Goal: Information Seeking & Learning: Learn about a topic

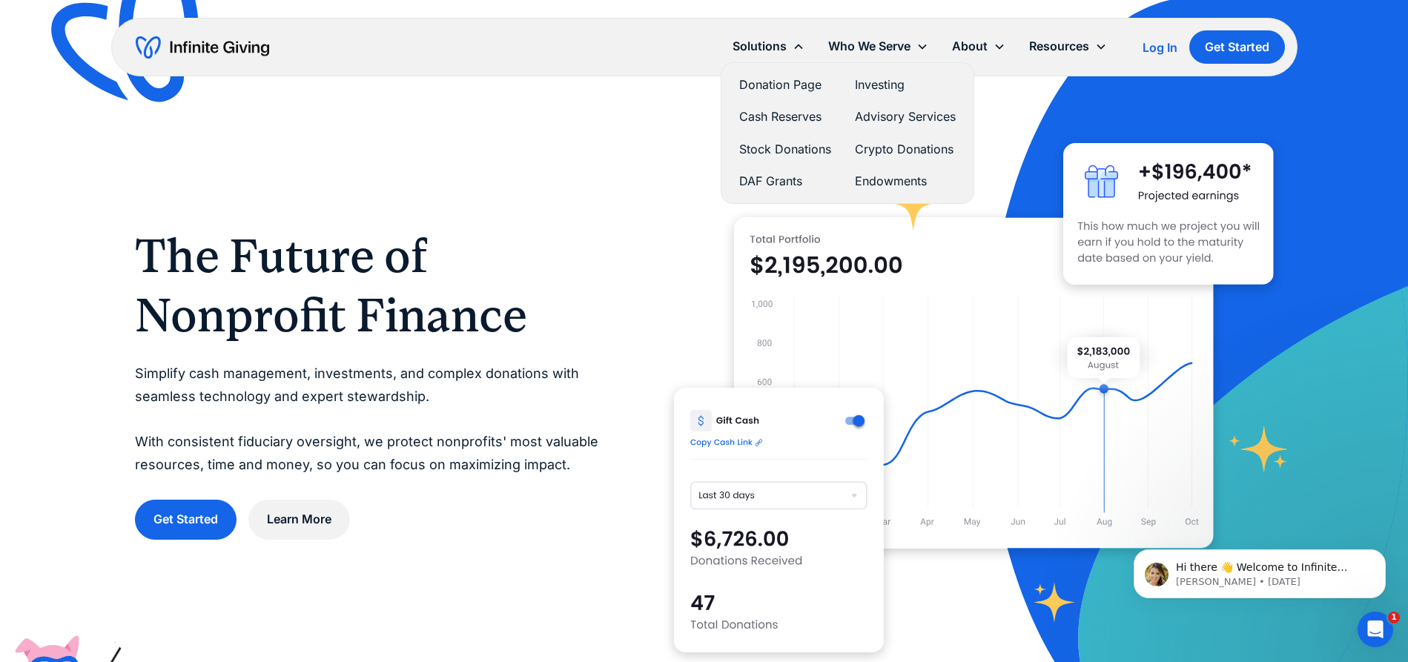
click at [779, 113] on link "Cash Reserves" at bounding box center [785, 117] width 92 height 20
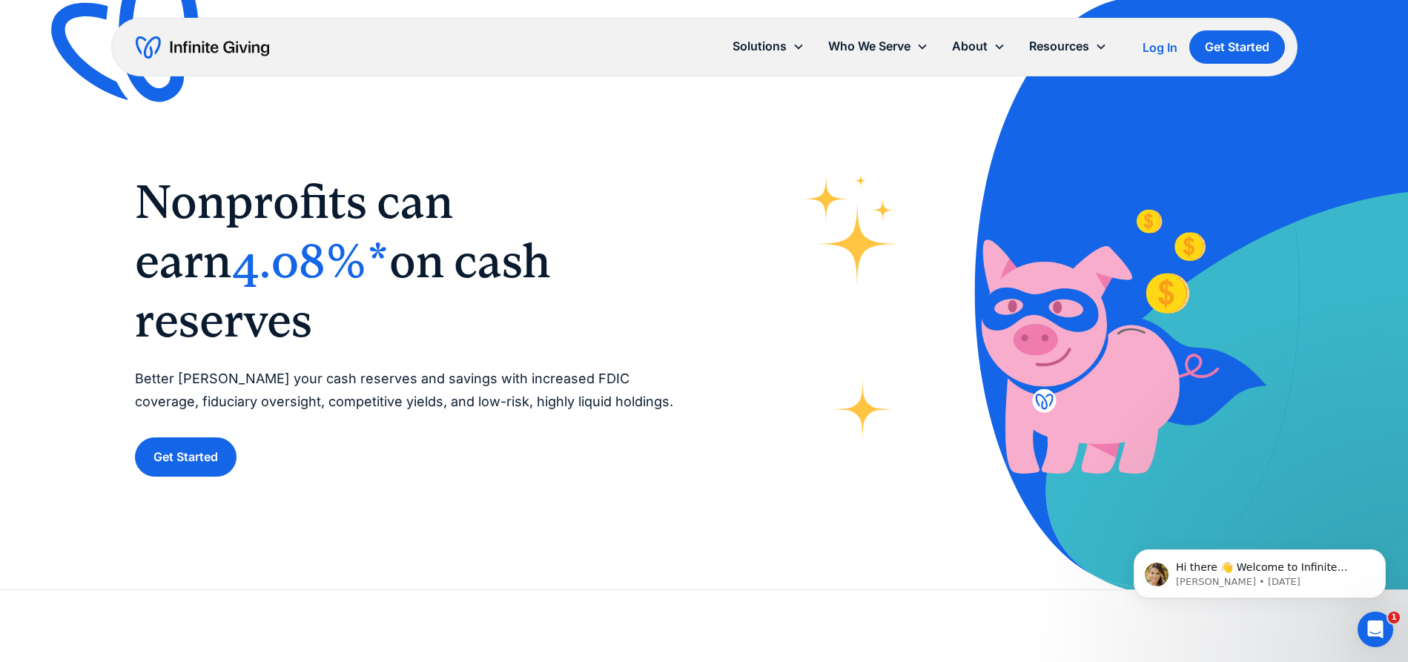
click at [231, 289] on span "4.08%*" at bounding box center [310, 261] width 158 height 55
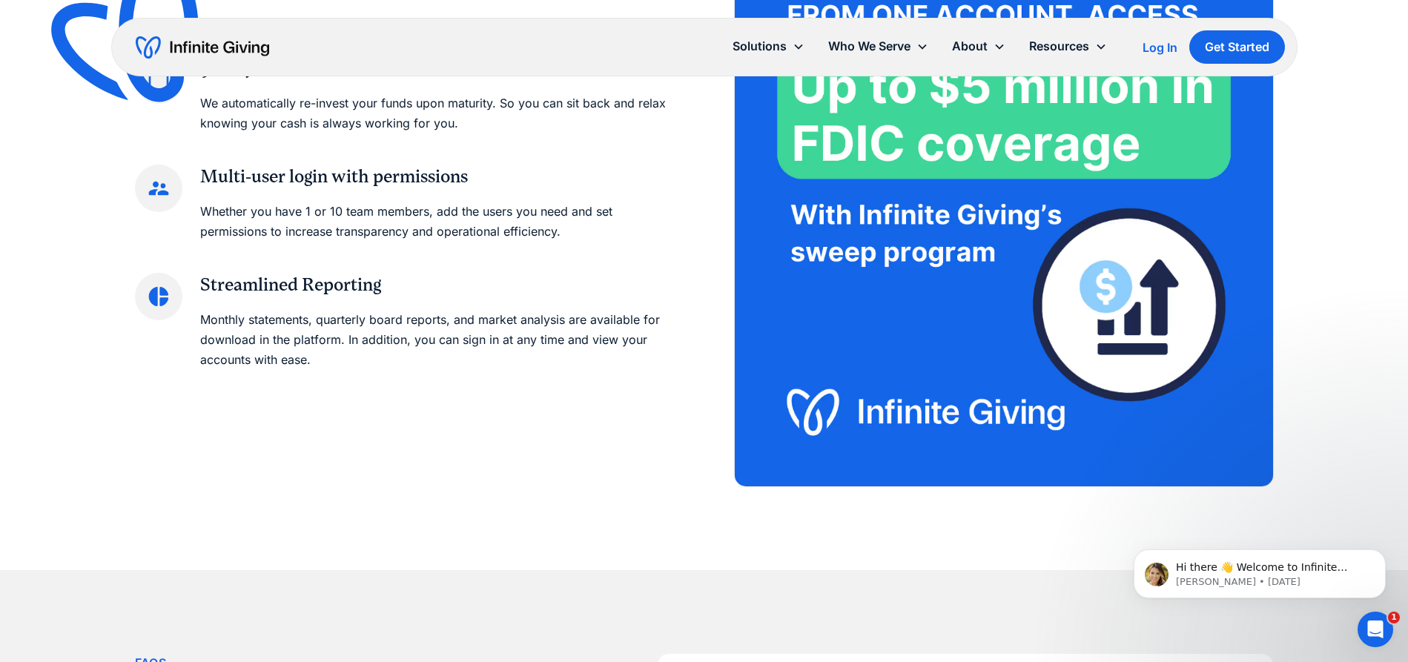
scroll to position [1949, 0]
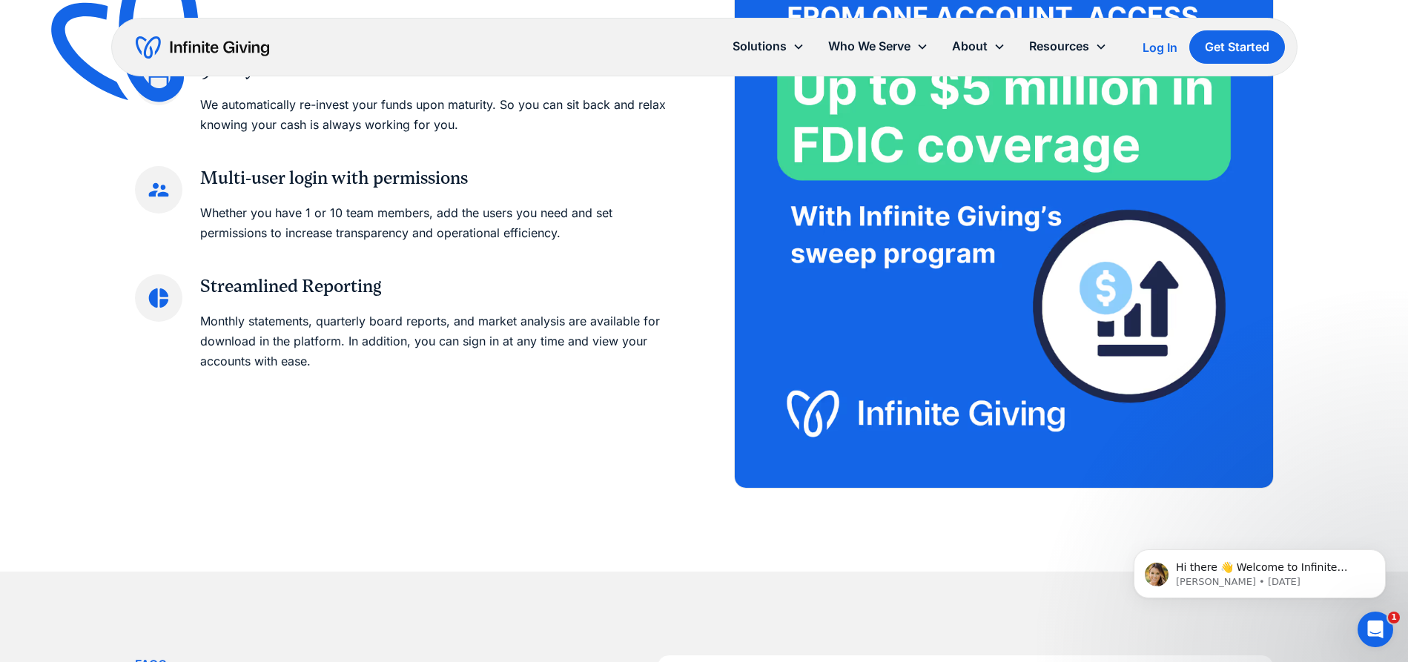
click at [1129, 310] on img at bounding box center [1004, 219] width 538 height 538
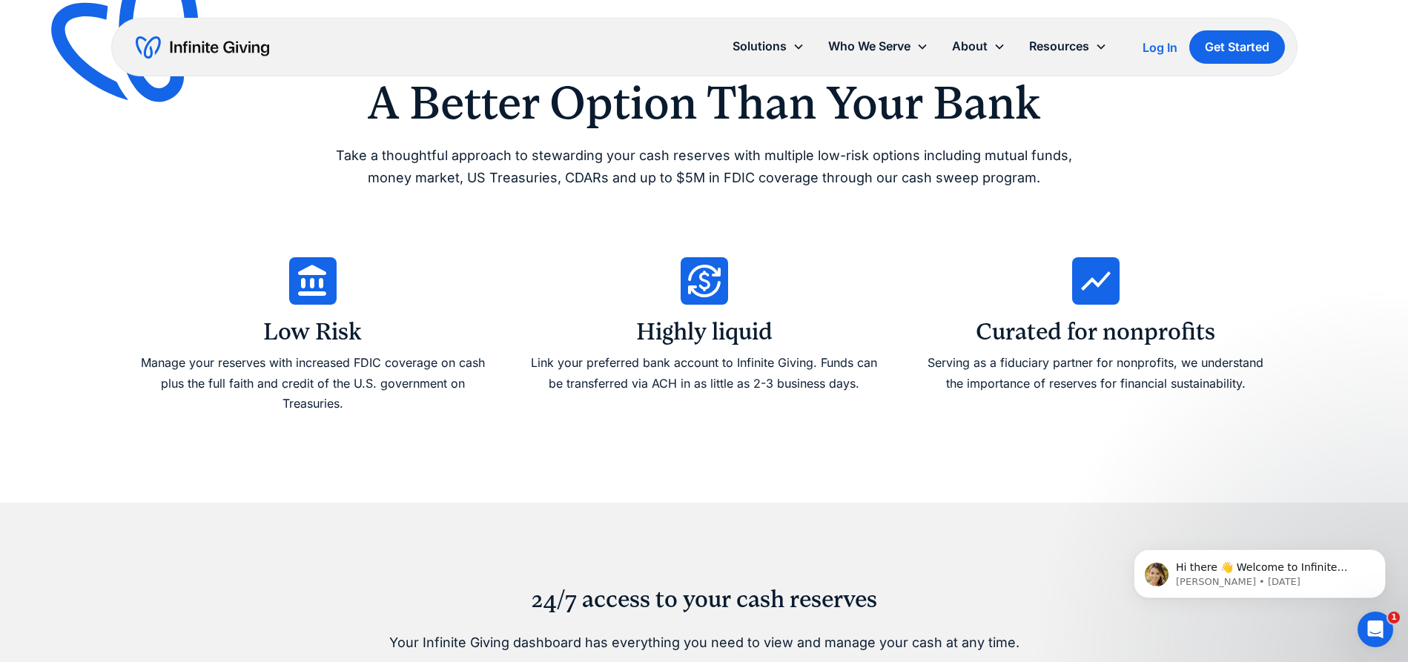
scroll to position [633, 0]
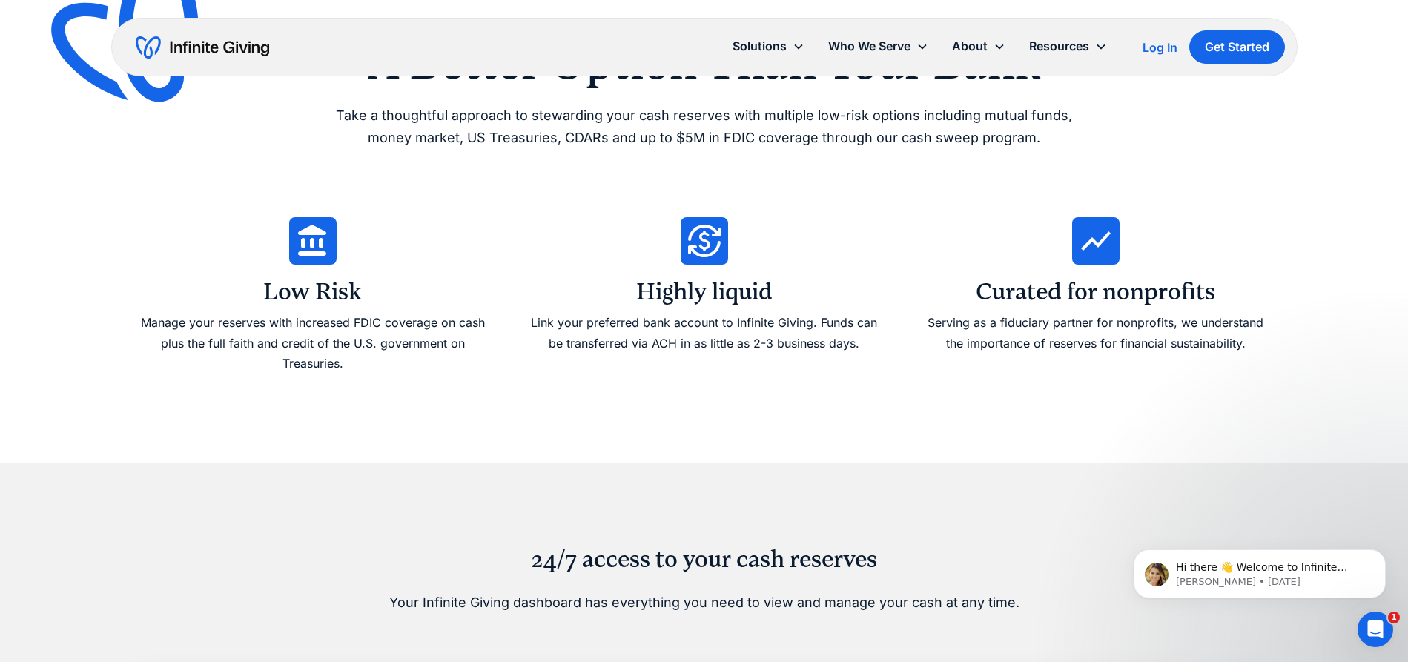
click at [1110, 296] on h3 "Curated for nonprofits" at bounding box center [1096, 292] width 240 height 31
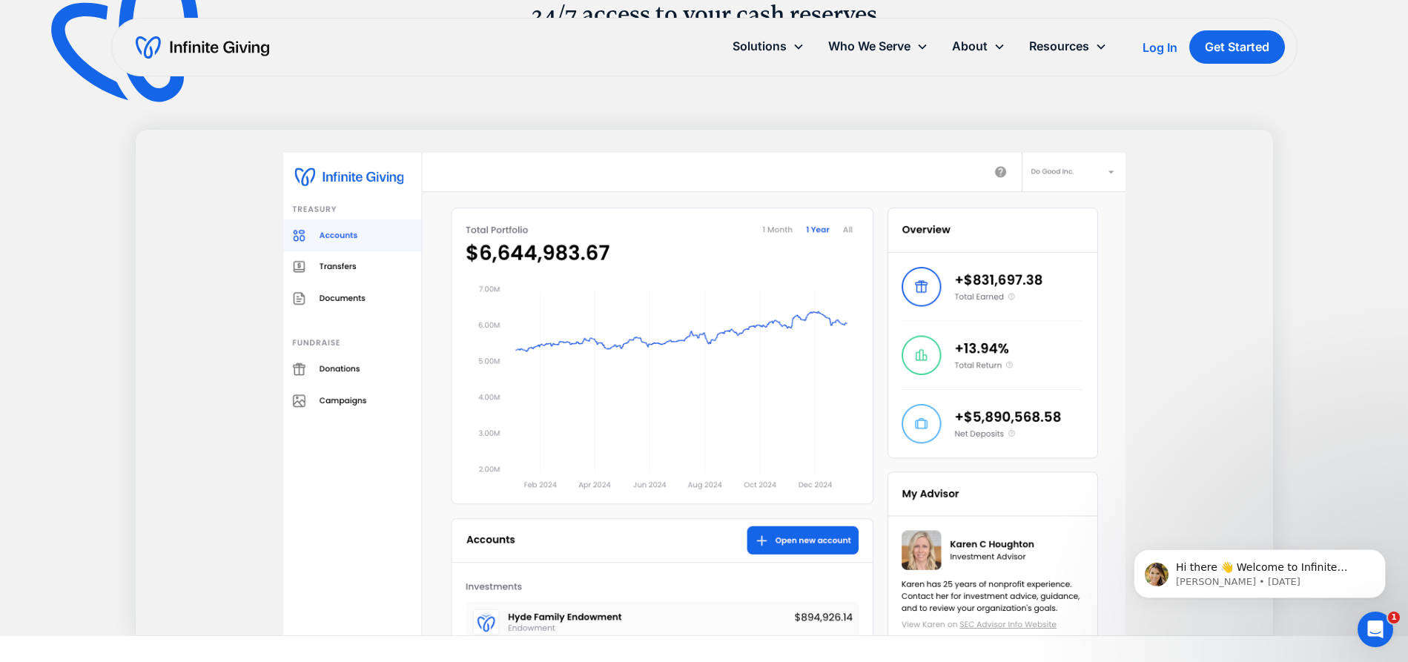
scroll to position [1185, 0]
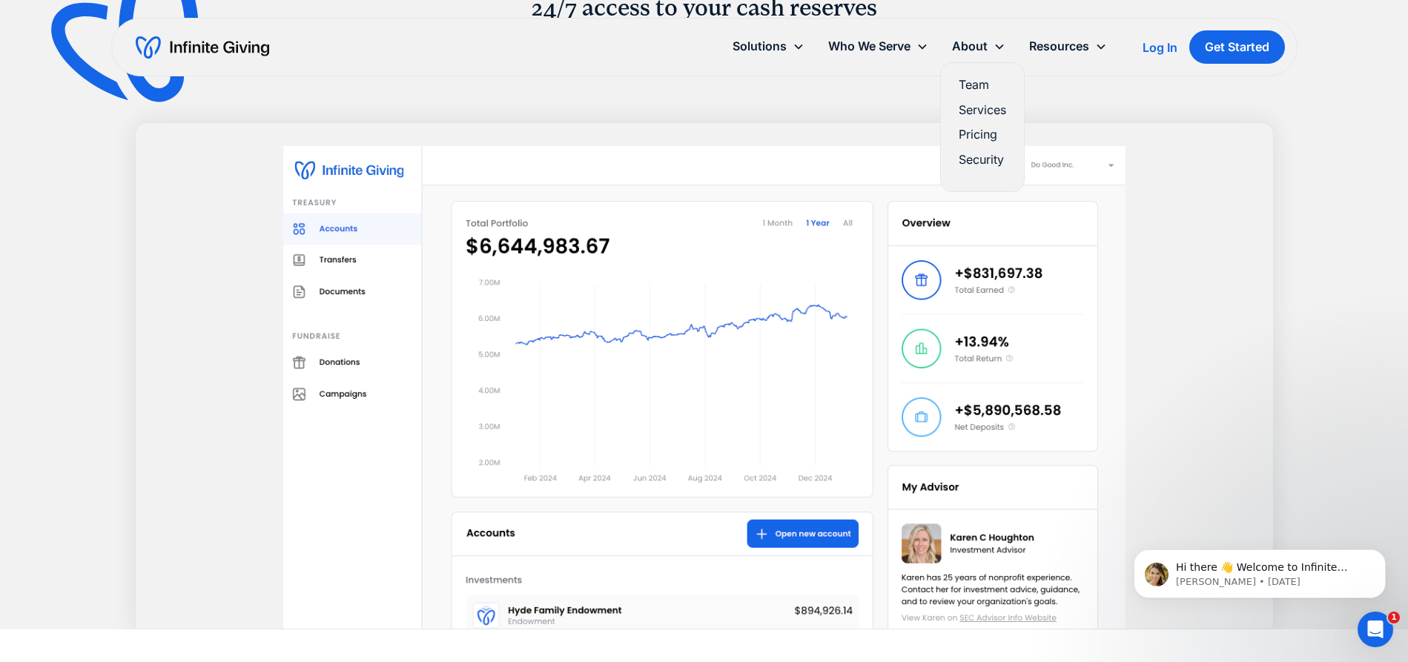
click at [975, 137] on link "Pricing" at bounding box center [982, 135] width 47 height 20
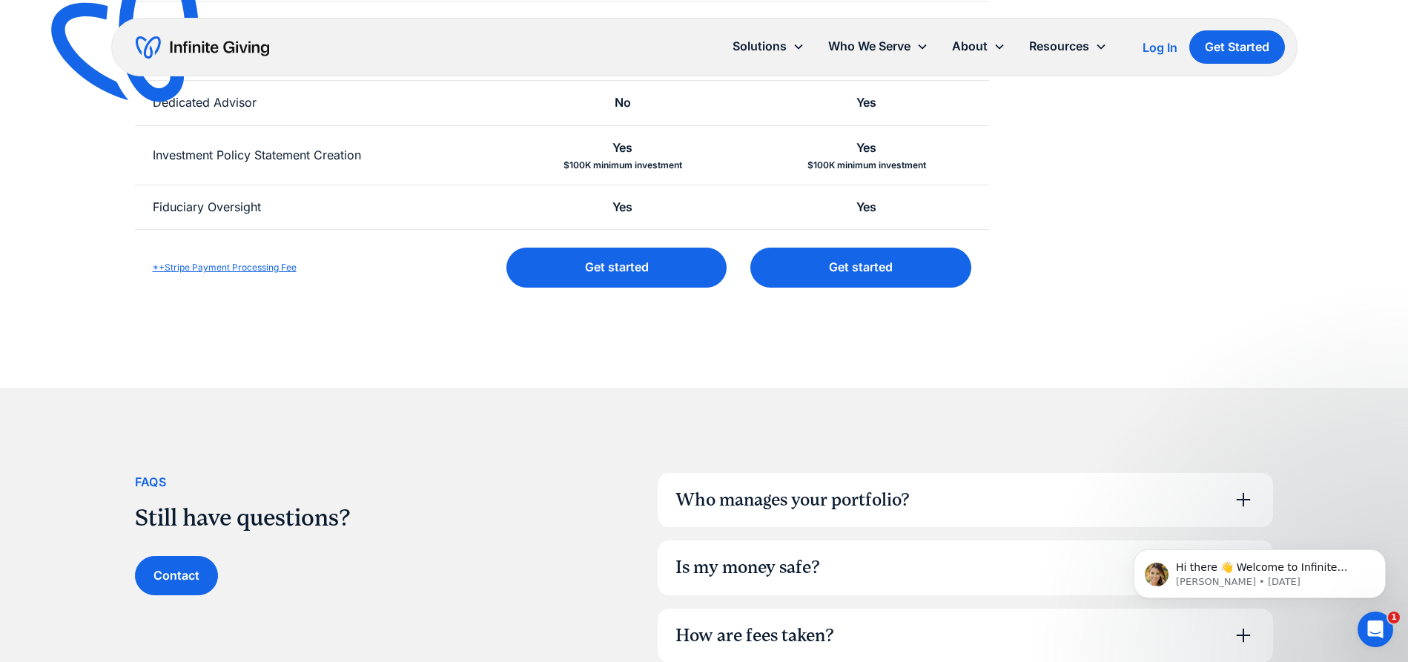
scroll to position [683, 0]
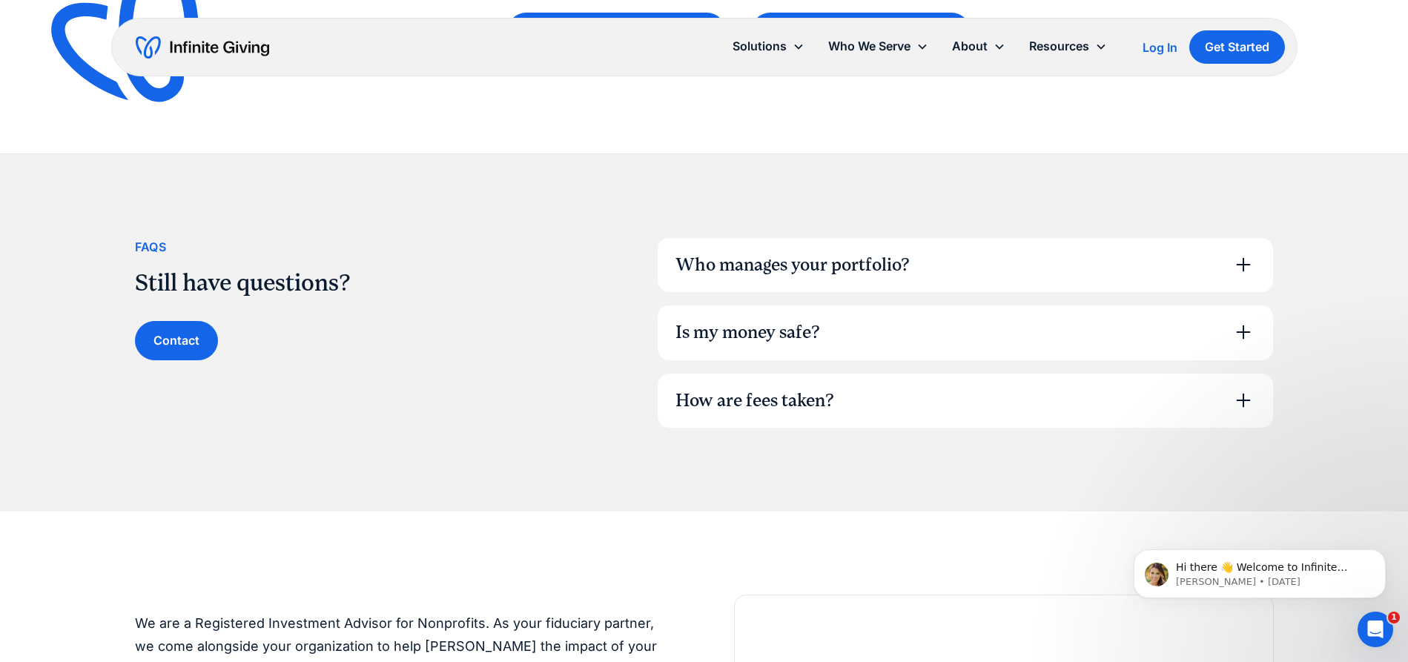
click at [1245, 329] on icon at bounding box center [1244, 332] width 24 height 24
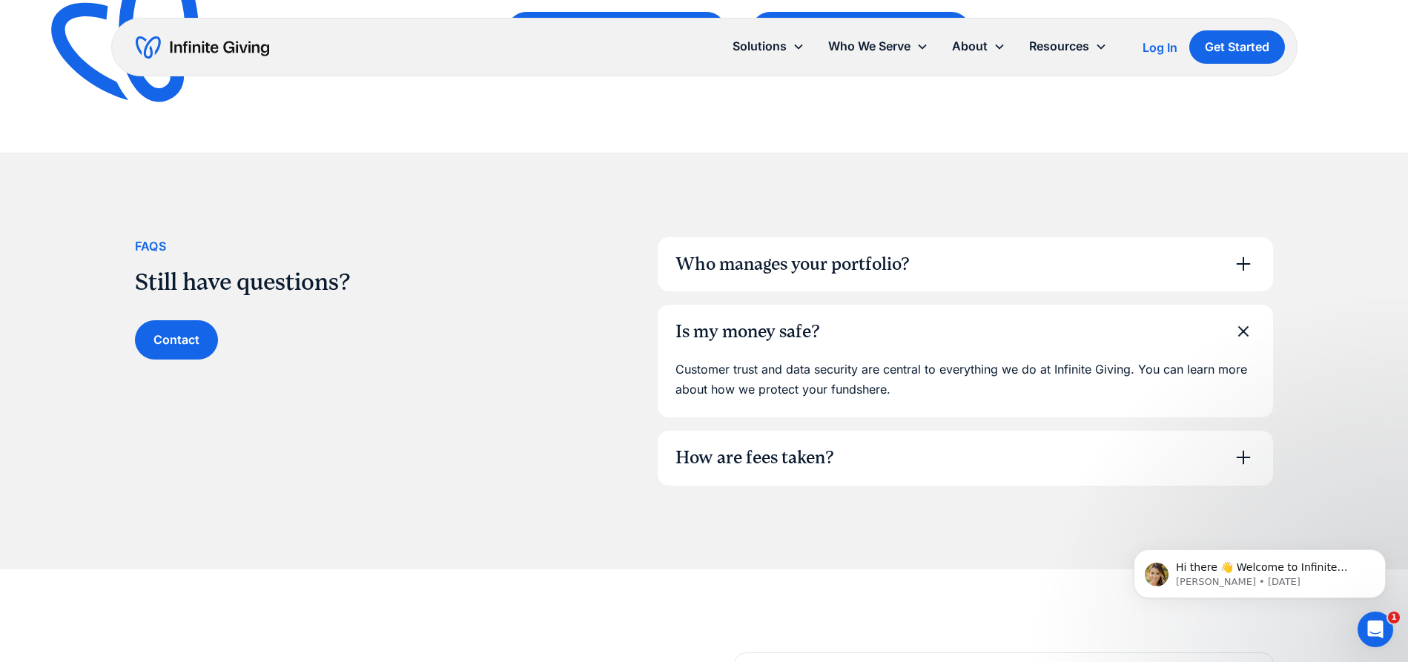
click at [1244, 454] on icon at bounding box center [1243, 458] width 14 height 14
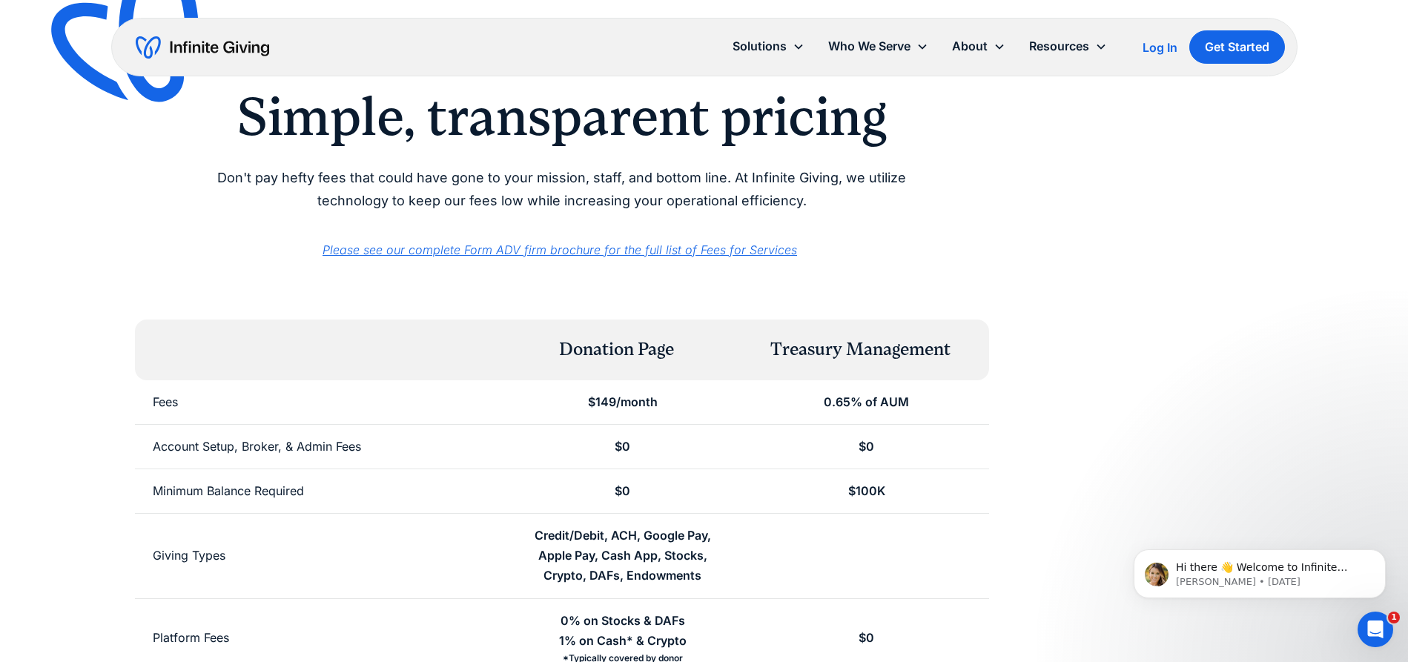
scroll to position [56, 0]
click at [699, 245] on em "Please see our complete Form ADV firm brochure for the full list of Fees for Se…" at bounding box center [560, 250] width 475 height 15
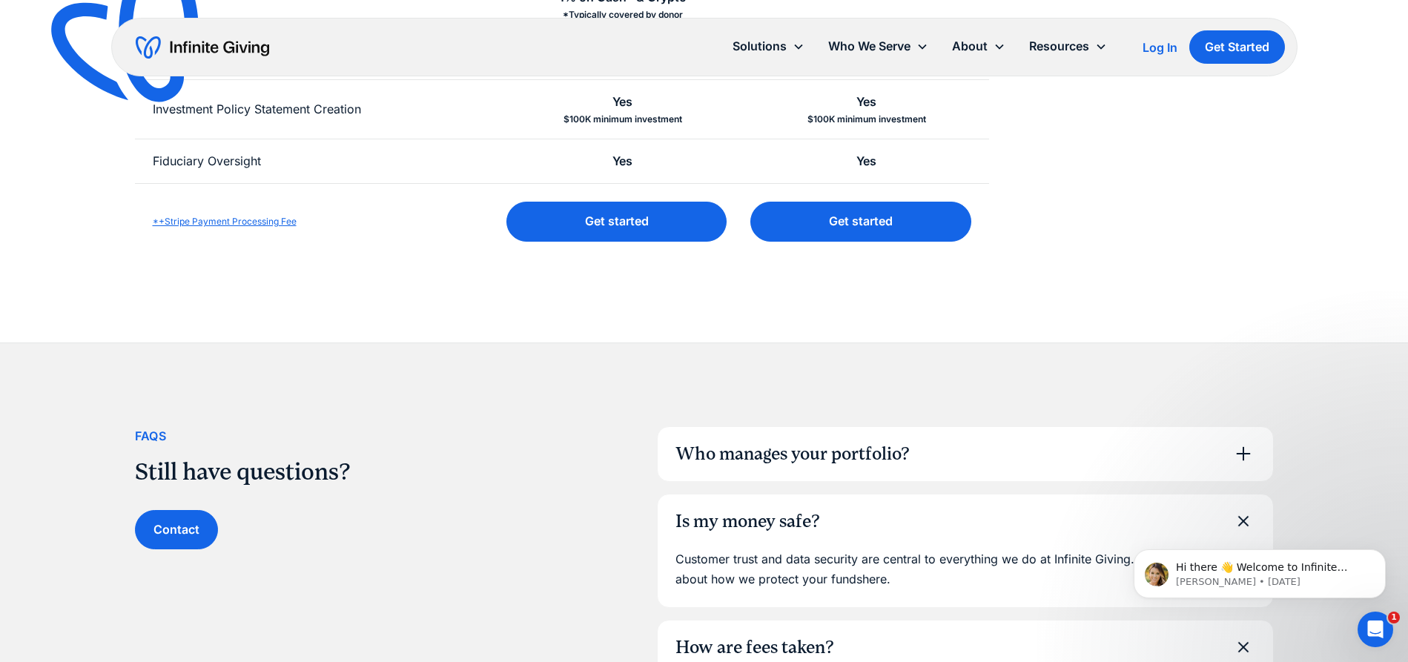
scroll to position [703, 0]
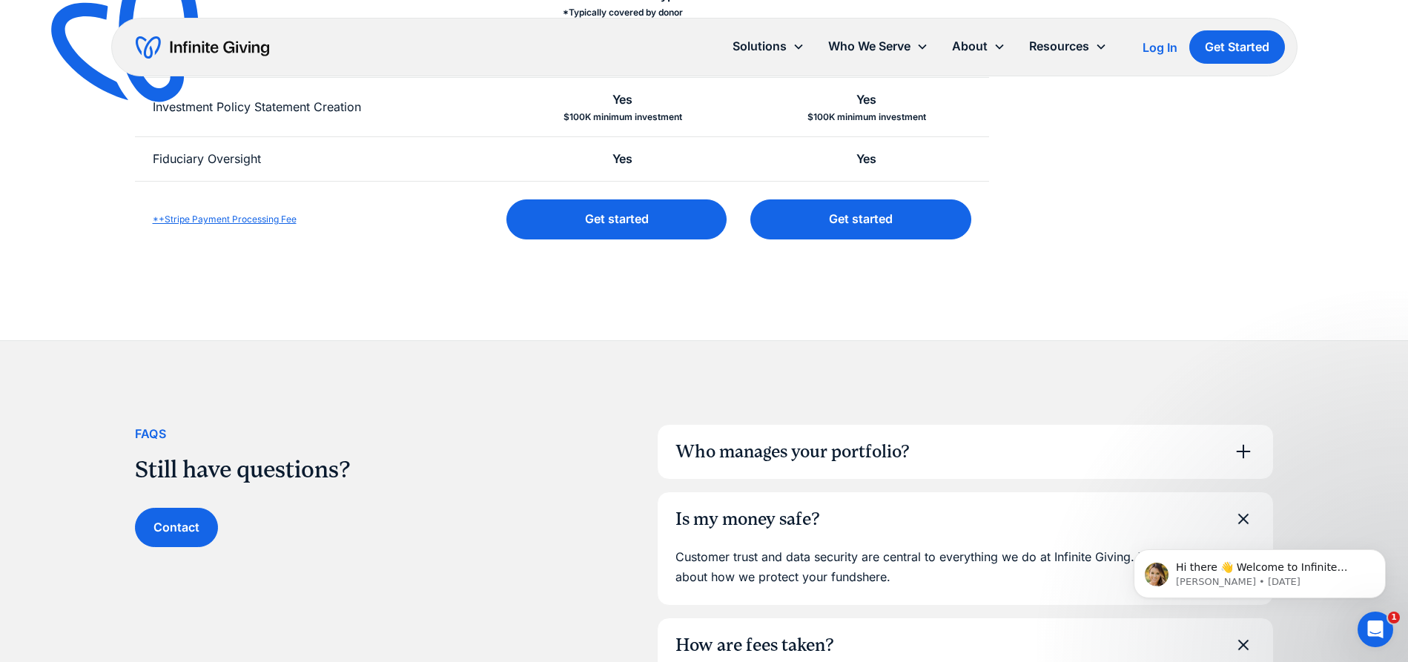
click at [297, 214] on link "*+Stripe Payment Processing Fee" at bounding box center [225, 219] width 144 height 11
